Goal: Find specific page/section: Find specific page/section

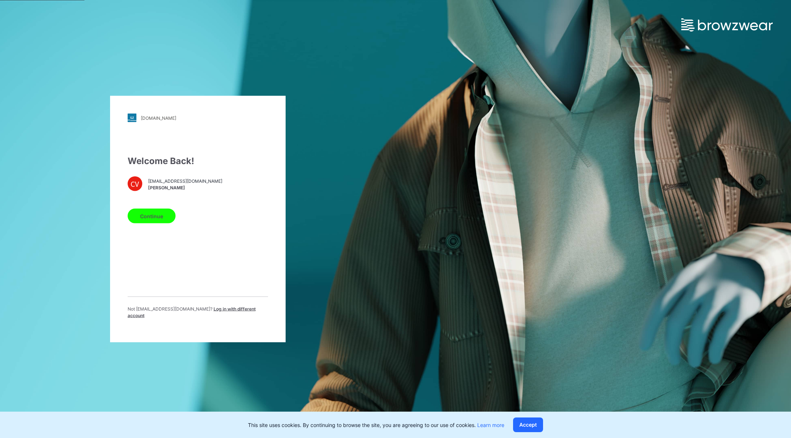
click at [141, 219] on button "Continue" at bounding box center [152, 216] width 48 height 15
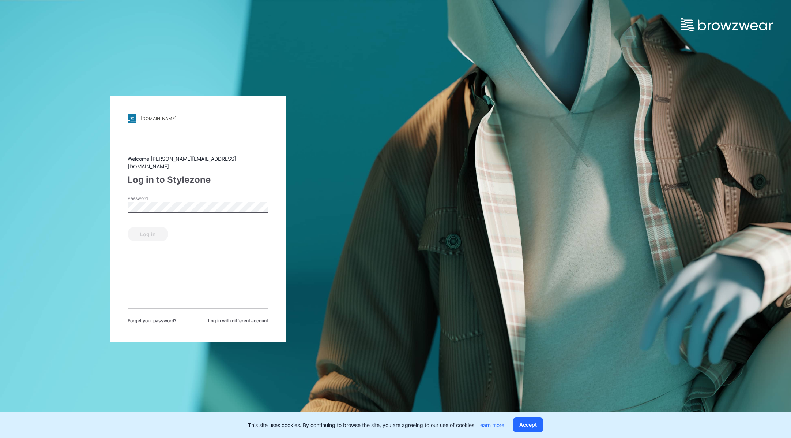
click at [177, 195] on label "Password" at bounding box center [153, 198] width 51 height 7
click at [128, 226] on button "Log in" at bounding box center [148, 233] width 41 height 15
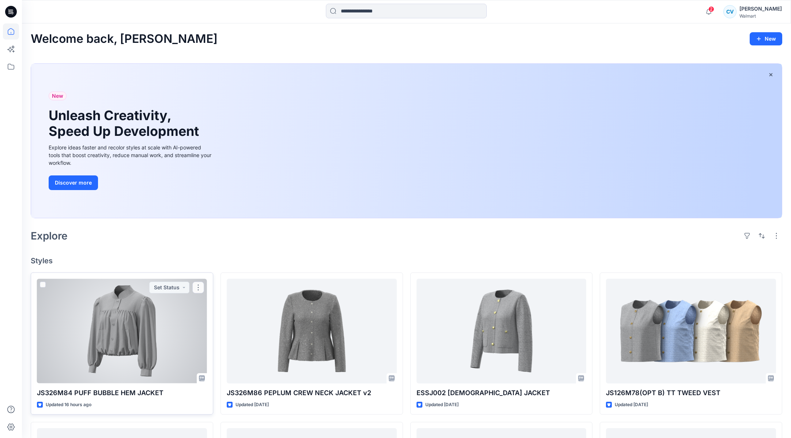
click at [110, 330] on div at bounding box center [122, 330] width 170 height 104
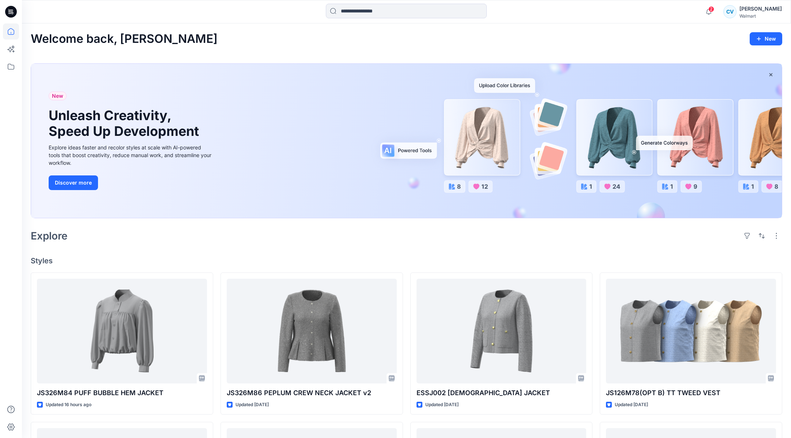
click at [343, 40] on div "Welcome back, [PERSON_NAME] New" at bounding box center [407, 39] width 752 height 14
click at [11, 68] on icon at bounding box center [11, 67] width 16 height 16
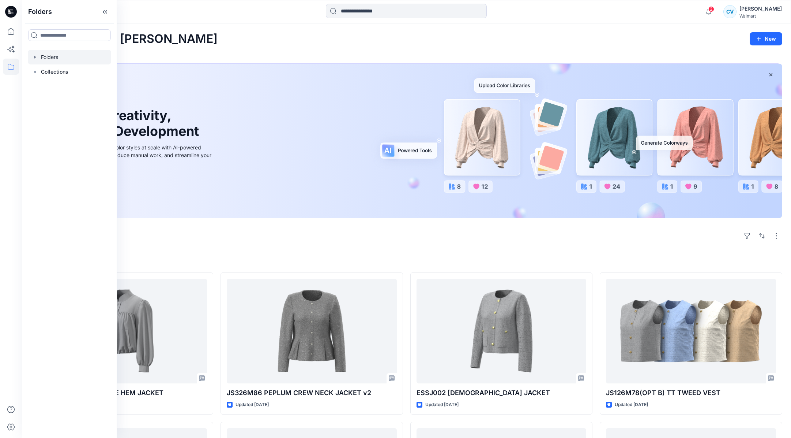
click at [34, 57] on icon "button" at bounding box center [35, 57] width 6 height 6
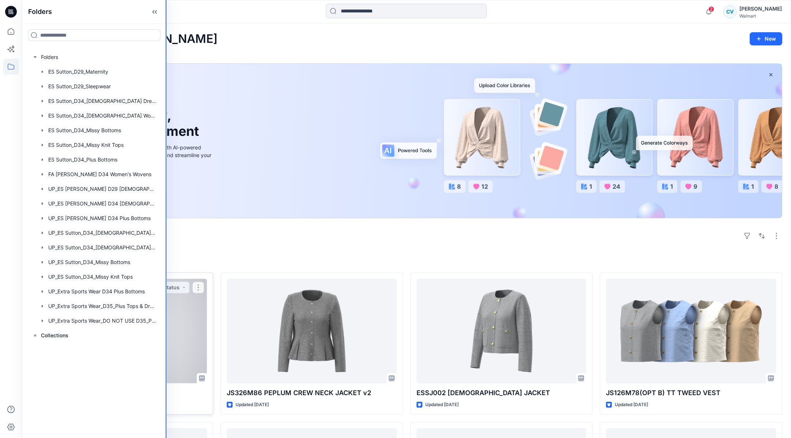
drag, startPoint x: 135, startPoint y: 274, endPoint x: 168, endPoint y: 278, distance: 32.4
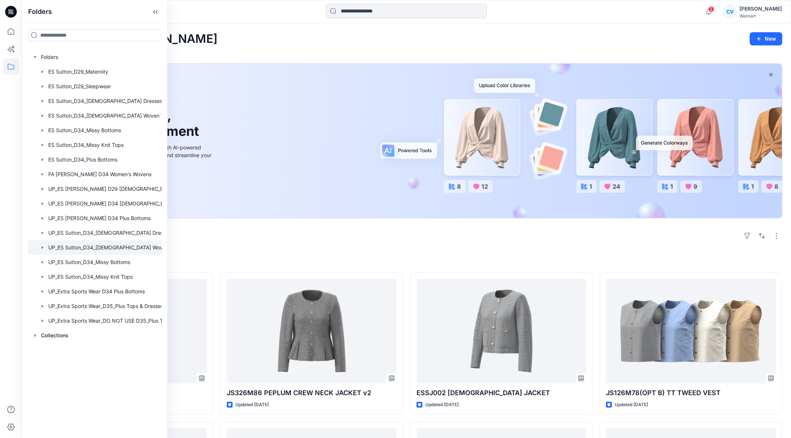
click at [115, 250] on div at bounding box center [104, 247] width 153 height 15
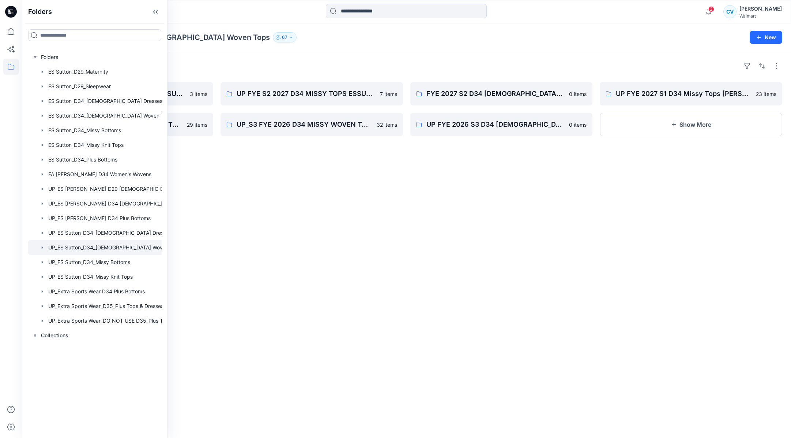
click at [282, 261] on div "Folders UP FYE S3 2027 D34 MISSY TOPS ESSUTTON 3 items UP_S4 FYE 2026 D34 MISSY…" at bounding box center [406, 244] width 769 height 386
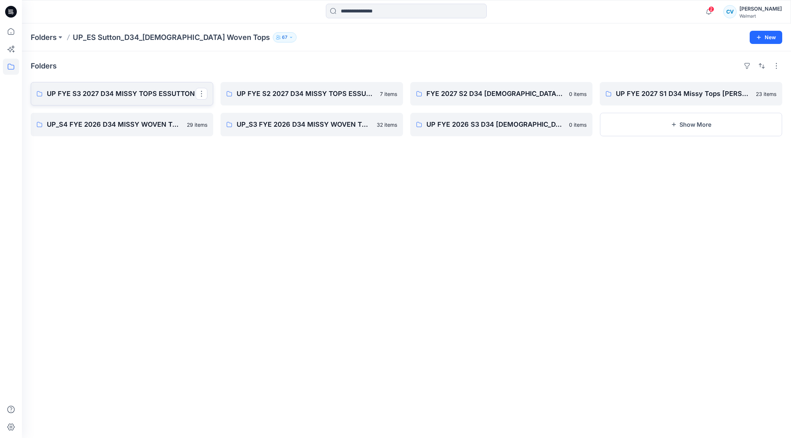
click at [122, 98] on p "UP FYE S3 2027 D34 MISSY TOPS ESSUTTON" at bounding box center [121, 94] width 149 height 10
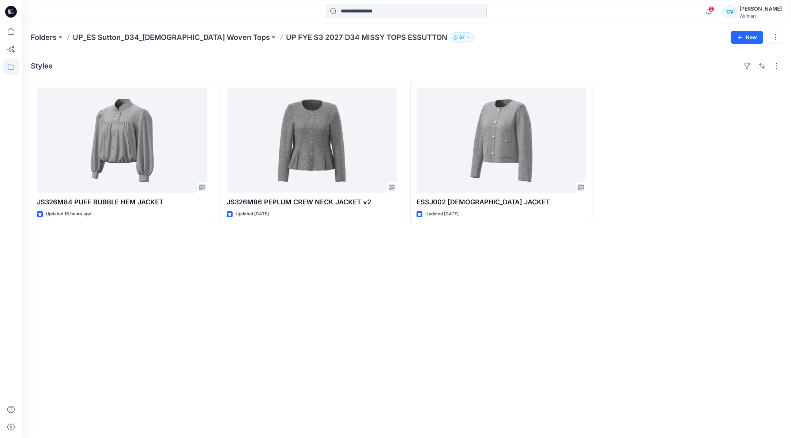
click at [215, 280] on div "Styles JS326M84 PUFF BUBBLE HEM JACKET Updated 16 hours ago JS326M86 PEPLUM CRE…" at bounding box center [406, 244] width 769 height 386
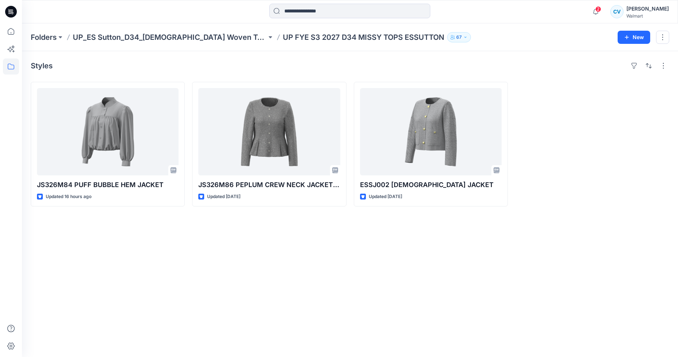
click at [538, 86] on div at bounding box center [592, 144] width 154 height 125
click at [602, 5] on icon "button" at bounding box center [596, 11] width 14 height 15
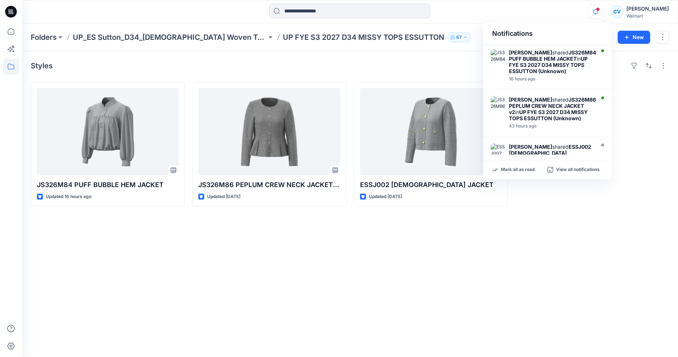
click at [603, 11] on icon "button" at bounding box center [596, 11] width 14 height 15
